Goal: Ask a question

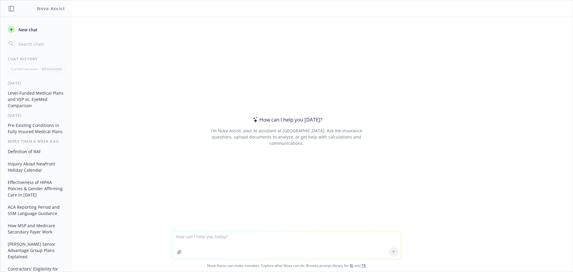
click at [208, 244] on textarea at bounding box center [286, 245] width 229 height 28
type textarea "what is the difference between a specialty HRA and a medical HRA?"
